Goal: Task Accomplishment & Management: Use online tool/utility

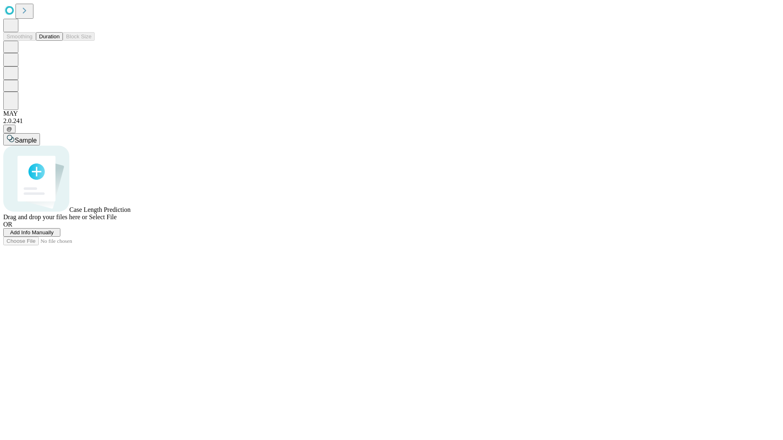
click at [60, 41] on button "Duration" at bounding box center [49, 36] width 27 height 9
click at [117, 221] on span "Select File" at bounding box center [103, 217] width 28 height 7
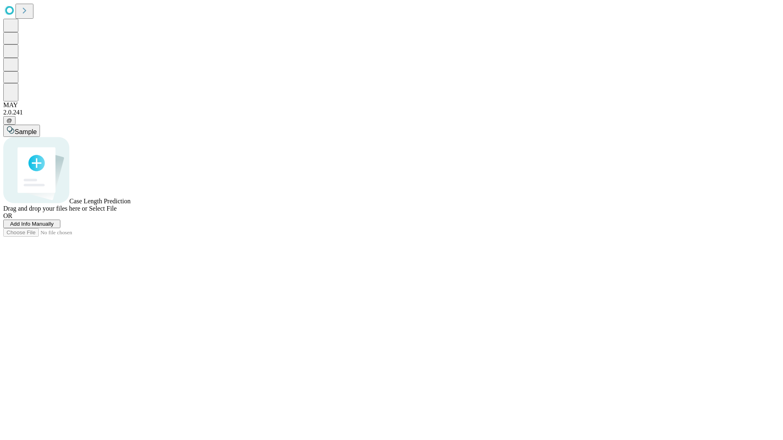
click at [117, 212] on span "Select File" at bounding box center [103, 208] width 28 height 7
